Goal: Information Seeking & Learning: Learn about a topic

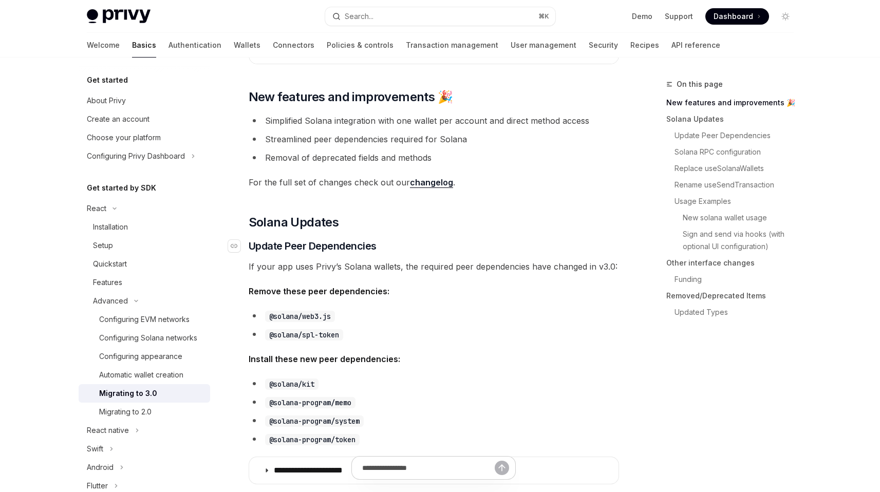
scroll to position [156, 0]
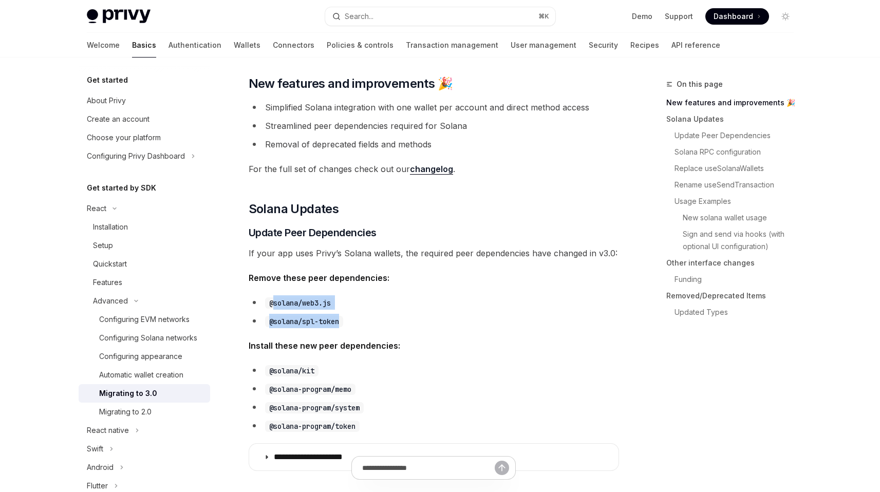
drag, startPoint x: 332, startPoint y: 321, endPoint x: 271, endPoint y: 304, distance: 63.4
click at [271, 304] on ul "@solana/web3.js @solana/spl-token" at bounding box center [434, 311] width 370 height 33
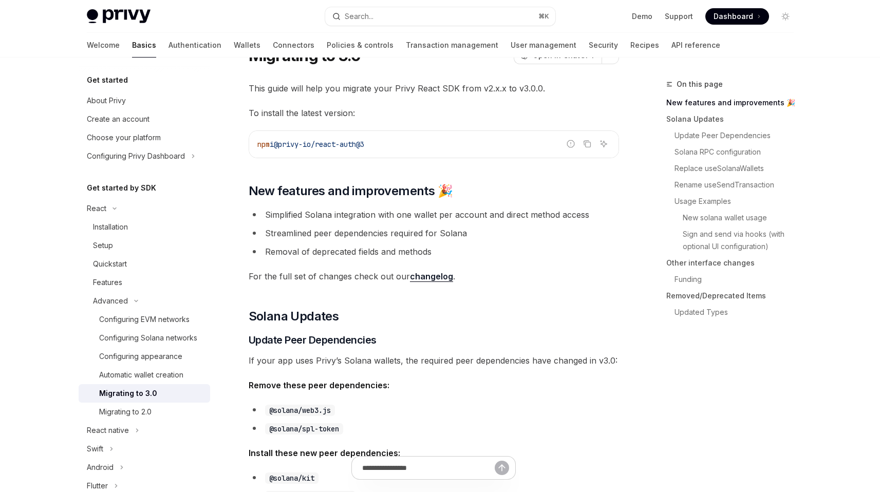
scroll to position [0, 0]
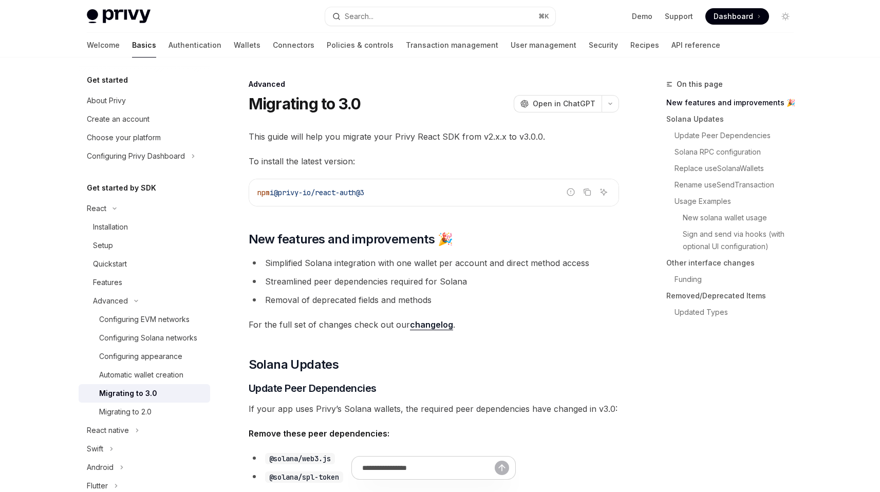
click at [346, 294] on li "Removal of deprecated fields and methods" at bounding box center [434, 300] width 370 height 14
click at [432, 322] on link "changelog" at bounding box center [431, 324] width 43 height 11
type textarea "*"
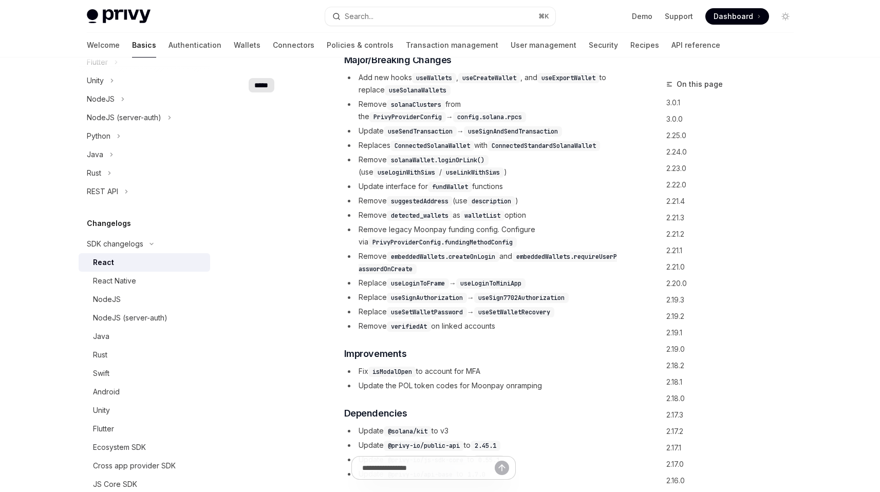
scroll to position [286, 0]
